Goal: Find specific page/section: Find specific page/section

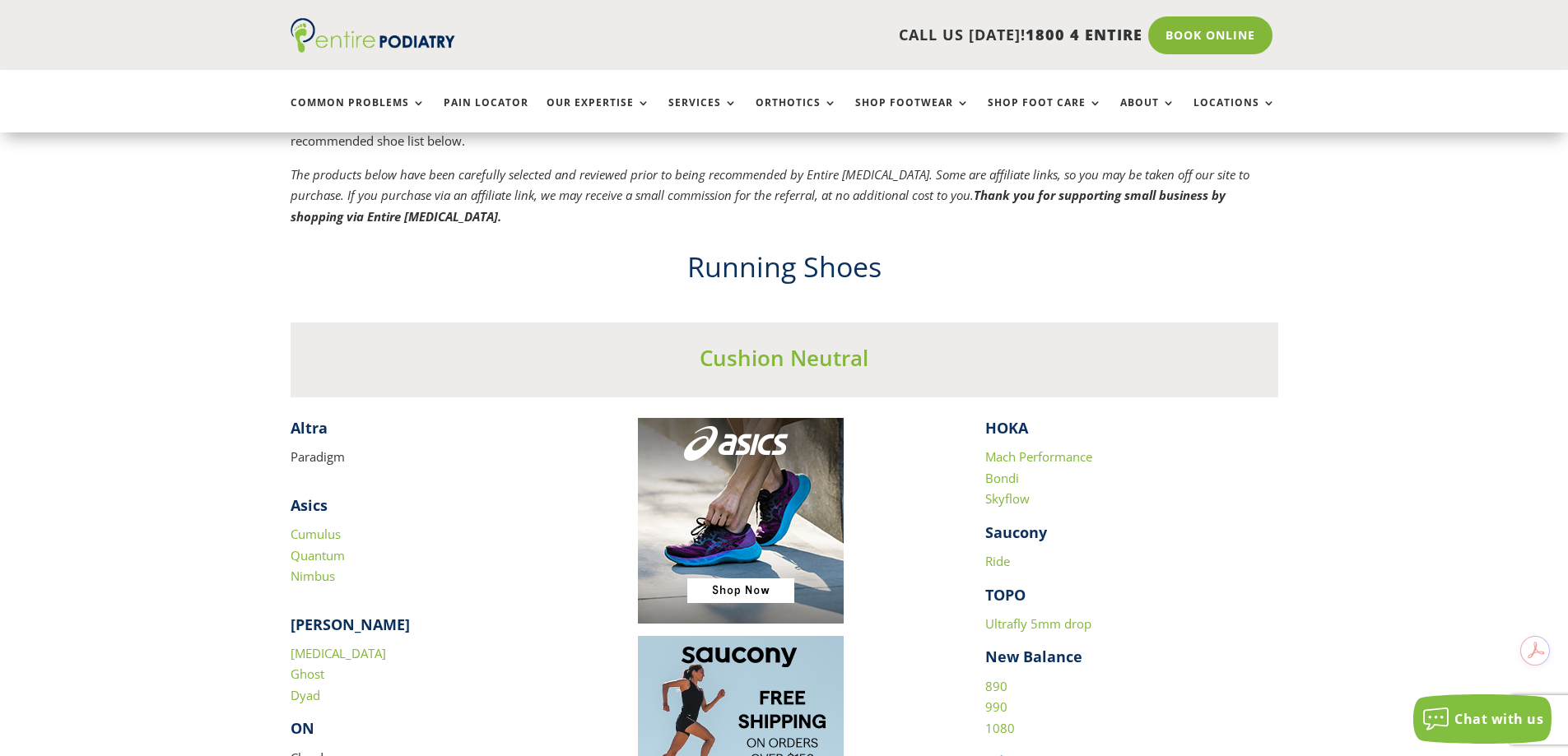
scroll to position [1448, 0]
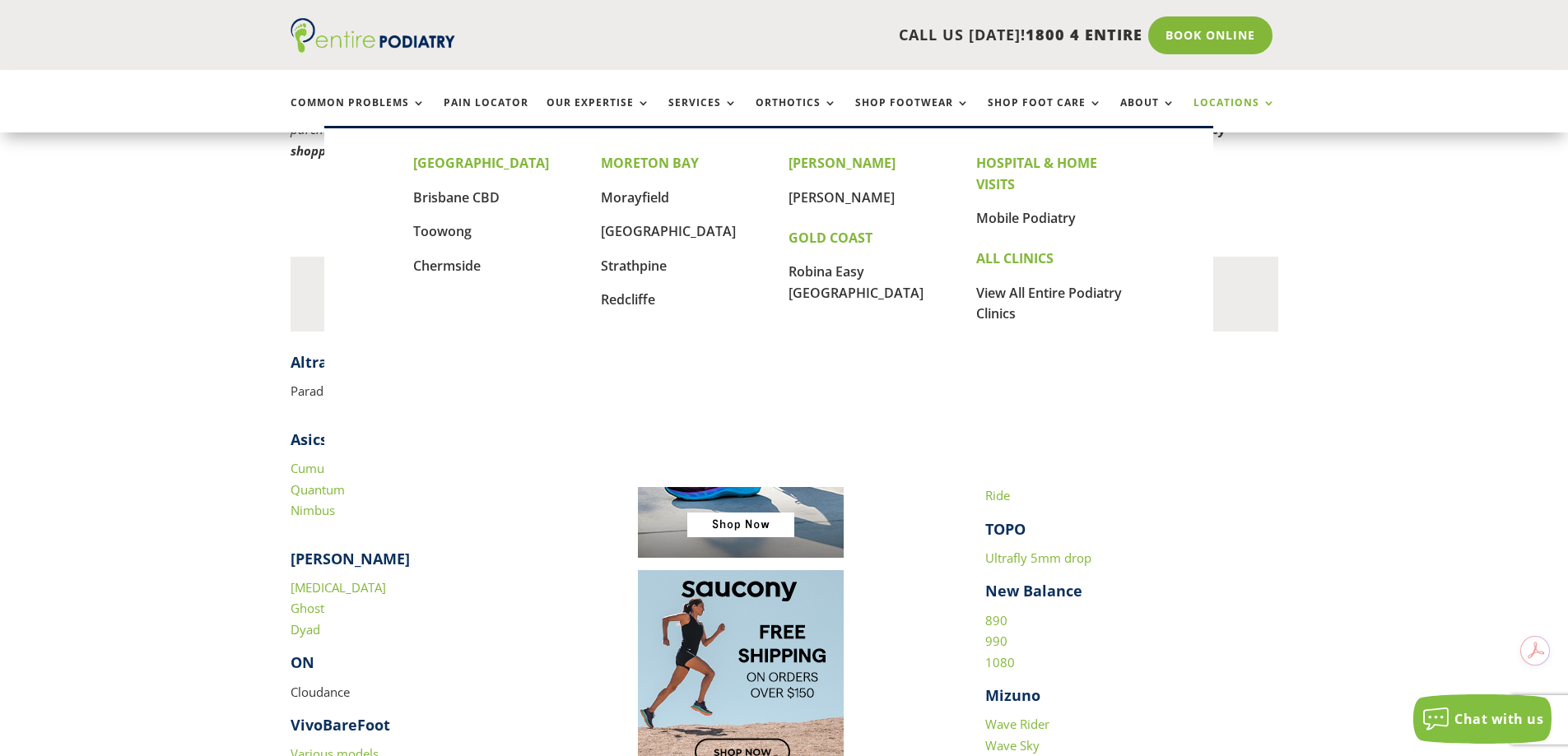
click at [1234, 99] on link "Locations" at bounding box center [1234, 115] width 82 height 35
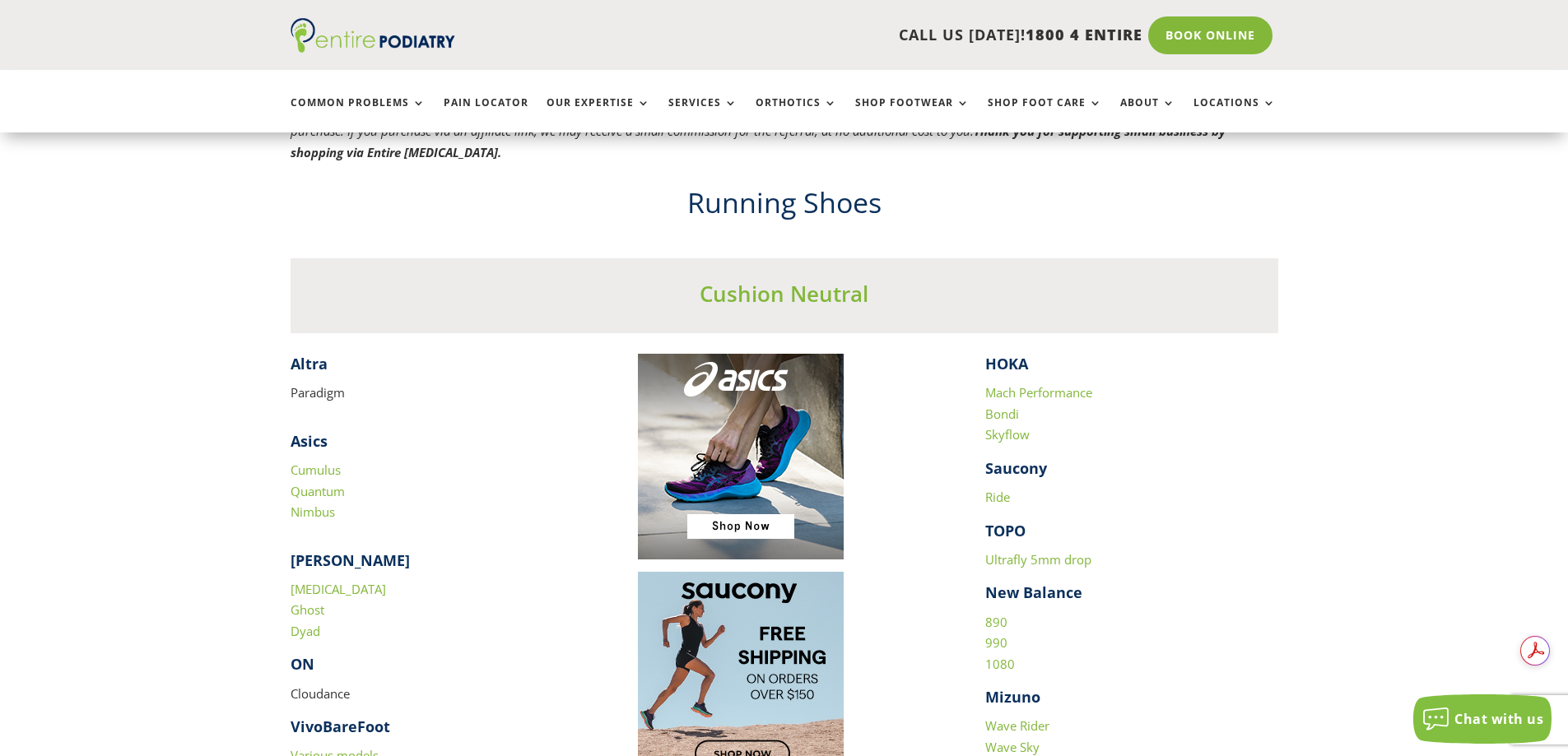
click at [314, 613] on link "Ghost" at bounding box center [308, 610] width 34 height 17
